Goal: Transaction & Acquisition: Purchase product/service

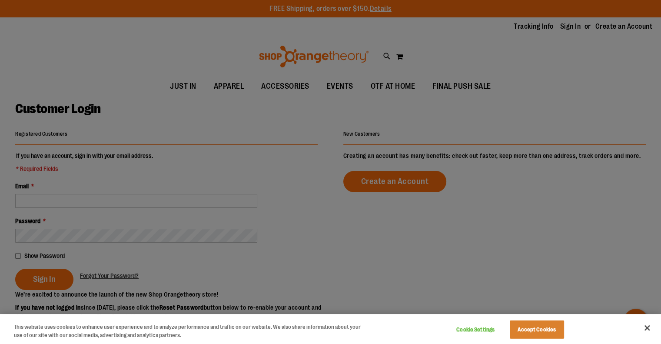
click at [187, 195] on div at bounding box center [330, 172] width 661 height 344
drag, startPoint x: 547, startPoint y: 329, endPoint x: 532, endPoint y: 324, distance: 15.9
click at [547, 329] on button "Accept Cookies" at bounding box center [536, 329] width 54 height 18
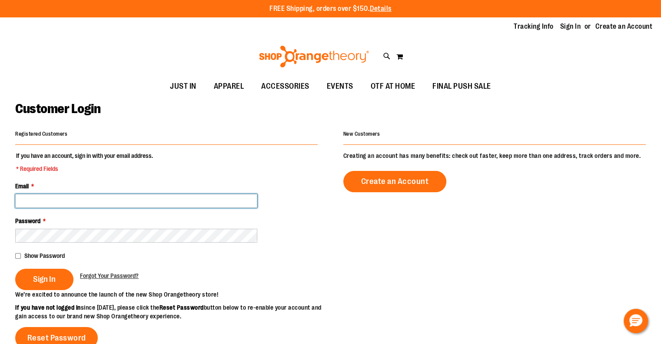
click at [102, 196] on input "Email *" at bounding box center [136, 201] width 242 height 14
type input "**********"
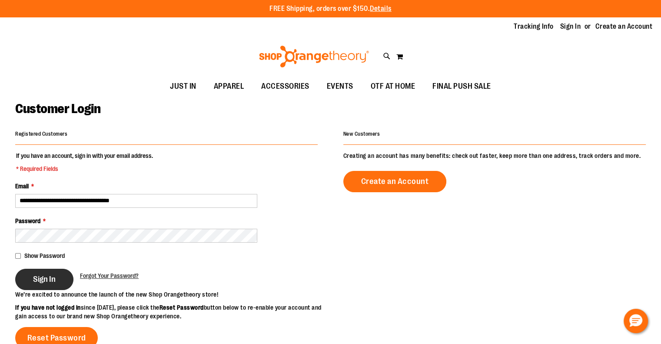
click at [62, 271] on button "Sign In" at bounding box center [44, 278] width 58 height 21
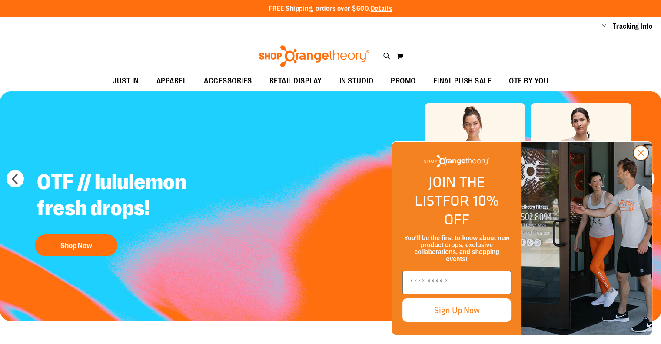
click at [645, 160] on circle "Close dialog" at bounding box center [640, 152] width 14 height 14
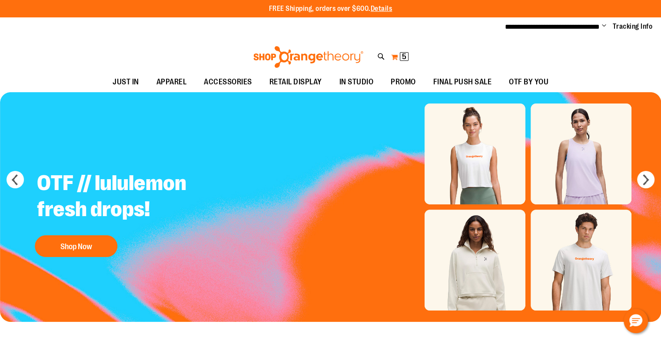
click at [403, 54] on span "5" at bounding box center [404, 56] width 4 height 9
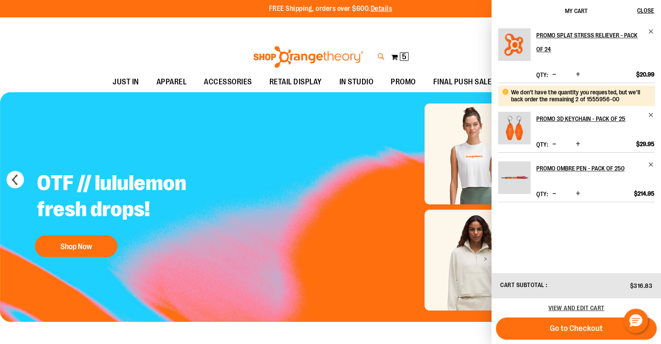
click at [379, 53] on icon at bounding box center [380, 57] width 7 height 10
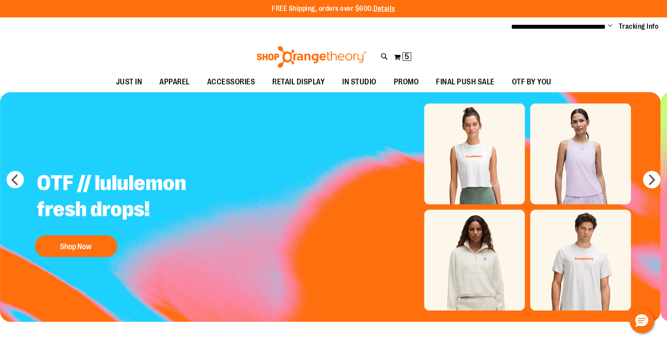
click at [392, 55] on div "Search Popular Suggestions Advanced Search # Type at least 3 character to searc…" at bounding box center [333, 189] width 528 height 309
click at [627, 58] on div "Search Popular Suggestions Advanced Search # Type at least 3 character to searc…" at bounding box center [333, 172] width 667 height 344
click at [657, 16] on link at bounding box center [656, 13] width 13 height 19
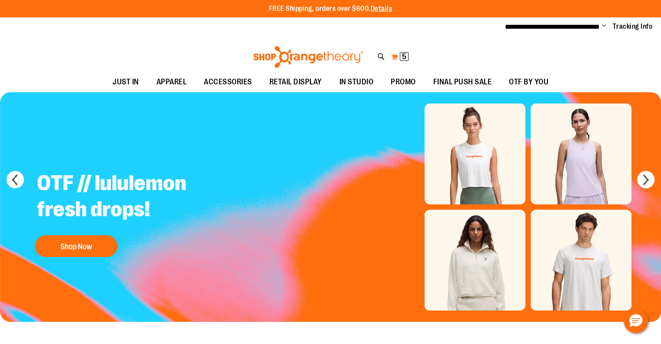
click at [404, 56] on span "5" at bounding box center [404, 56] width 4 height 9
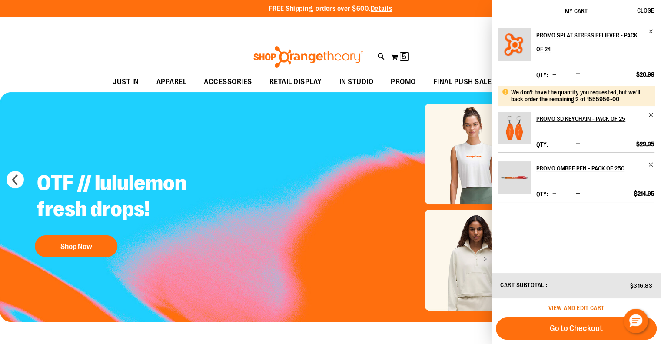
click at [604, 308] on span "View and edit cart" at bounding box center [576, 307] width 56 height 7
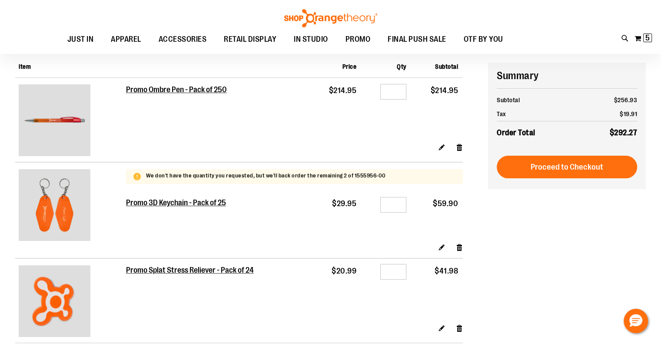
scroll to position [43, 0]
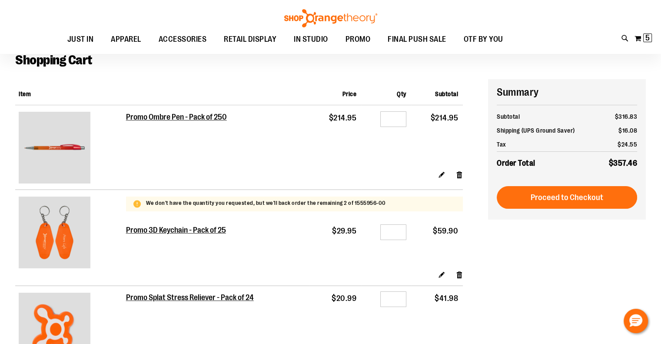
click at [647, 244] on main "**********" at bounding box center [330, 245] width 661 height 394
click at [645, 229] on main "**********" at bounding box center [330, 245] width 661 height 394
